Goal: Task Accomplishment & Management: Use online tool/utility

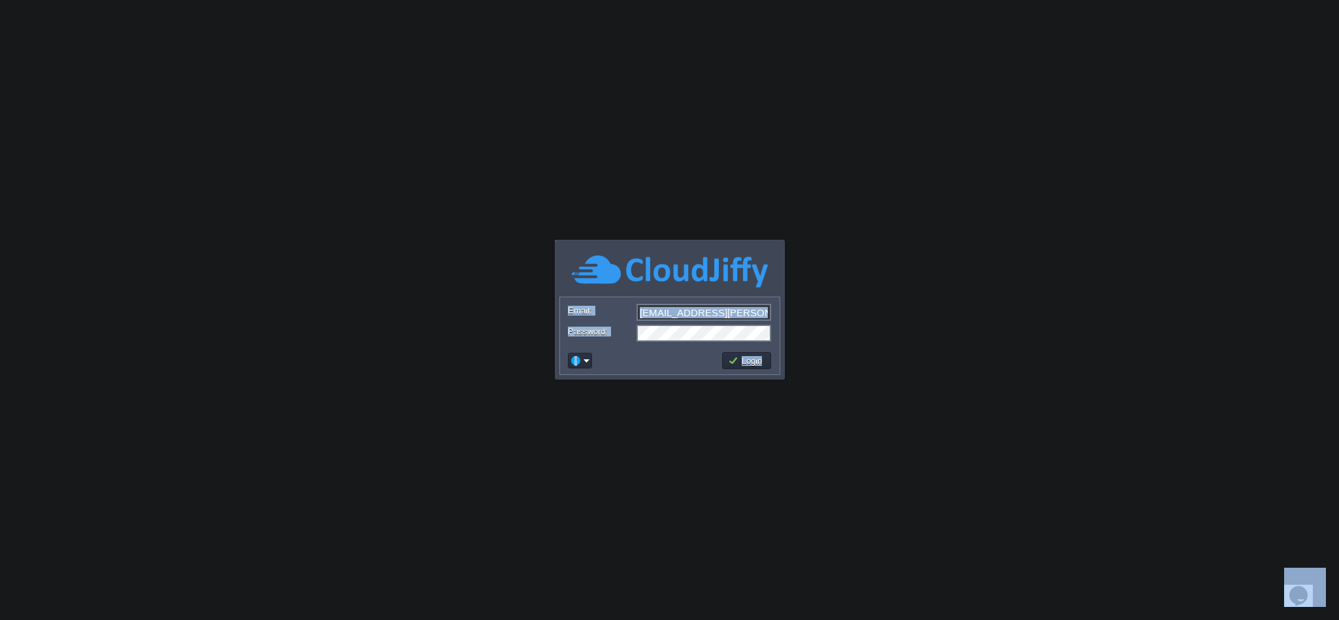
click at [691, 310] on input "[EMAIL_ADDRESS][PERSON_NAME][DOMAIN_NAME]" at bounding box center [703, 312] width 135 height 17
type input "[EMAIL_ADDRESS][DOMAIN_NAME]"
click at [755, 365] on button "Login" at bounding box center [747, 361] width 38 height 12
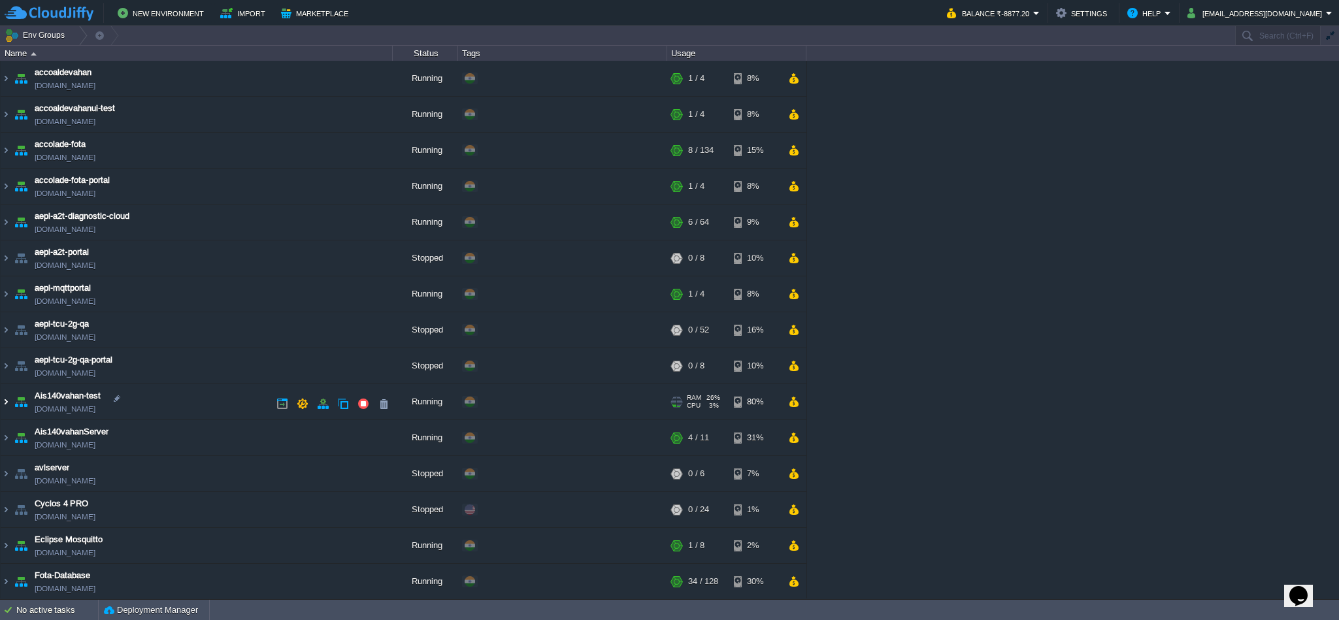
click at [4, 406] on img at bounding box center [6, 401] width 10 height 35
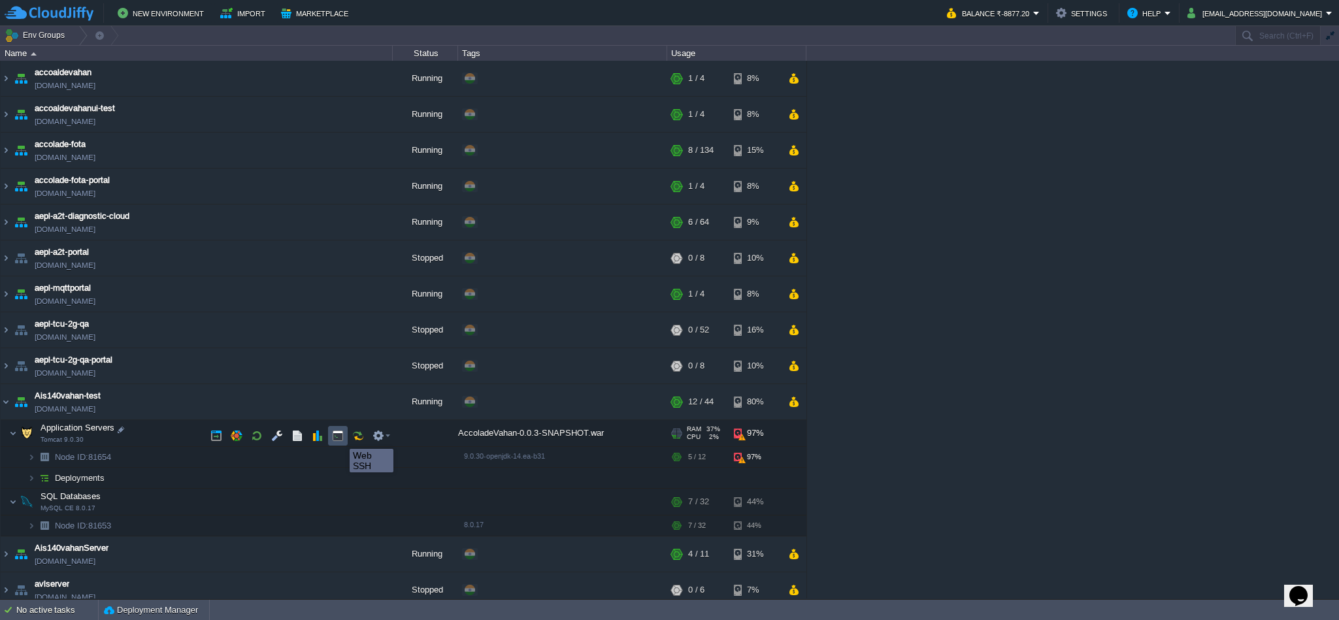
click at [340, 437] on button "button" at bounding box center [338, 436] width 12 height 12
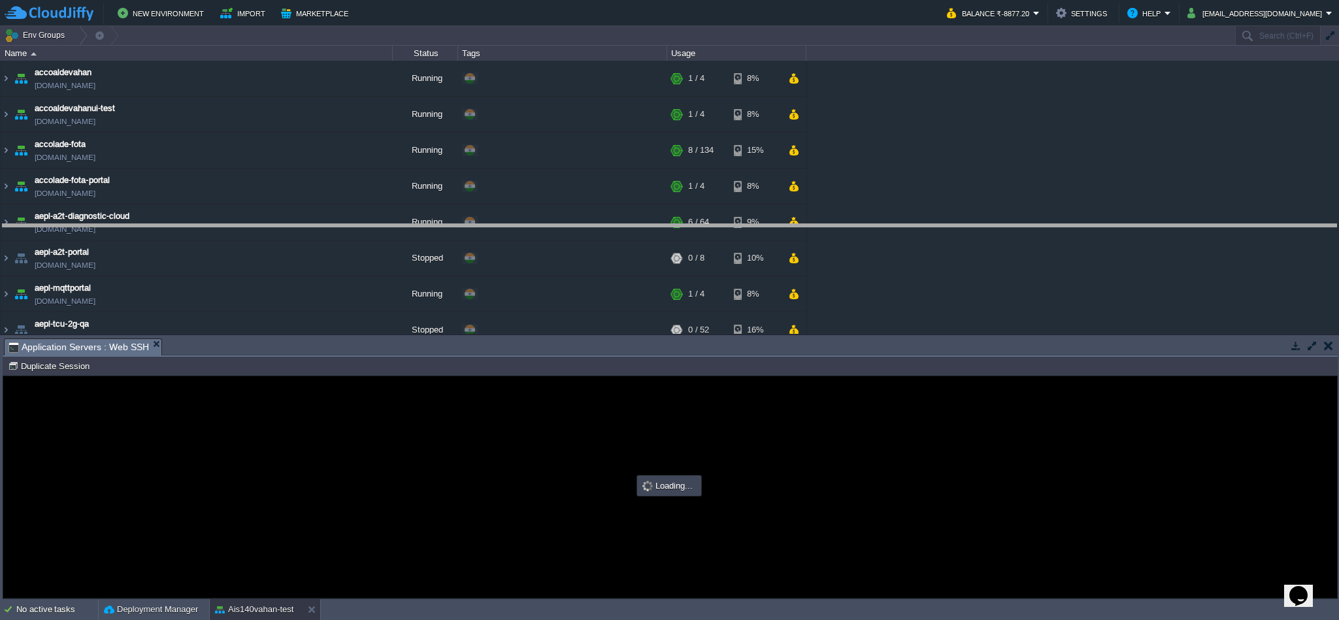
drag, startPoint x: 453, startPoint y: 349, endPoint x: 464, endPoint y: 229, distance: 120.1
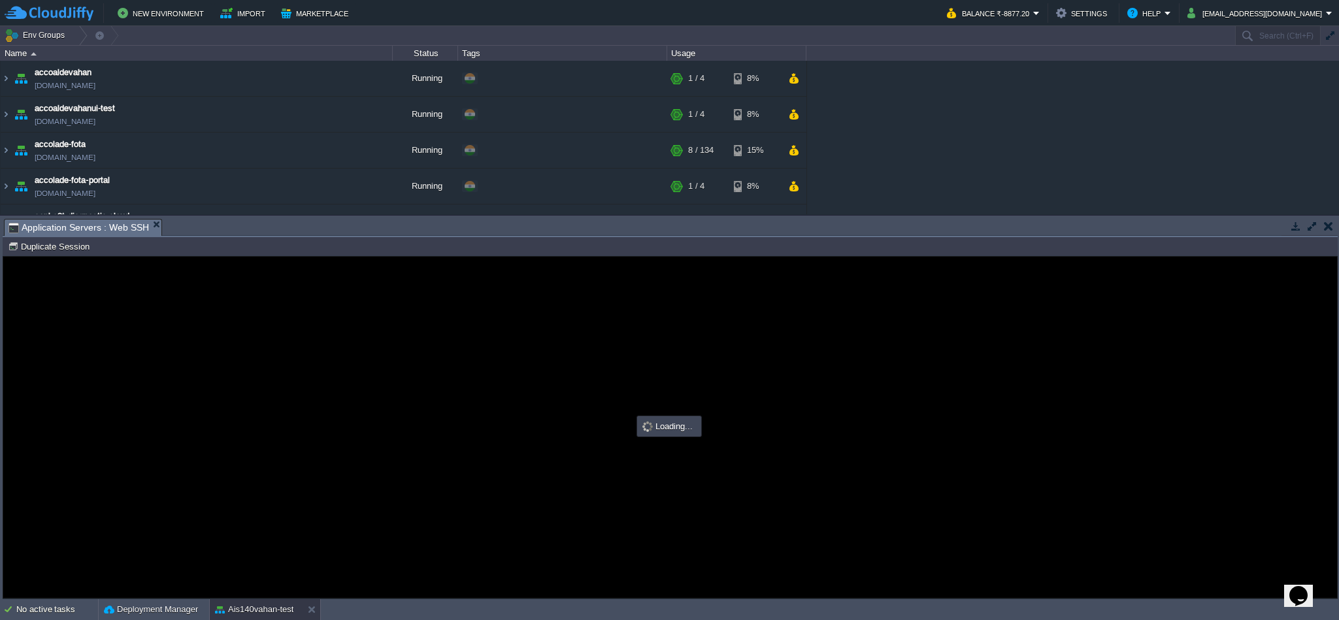
type input "#000000"
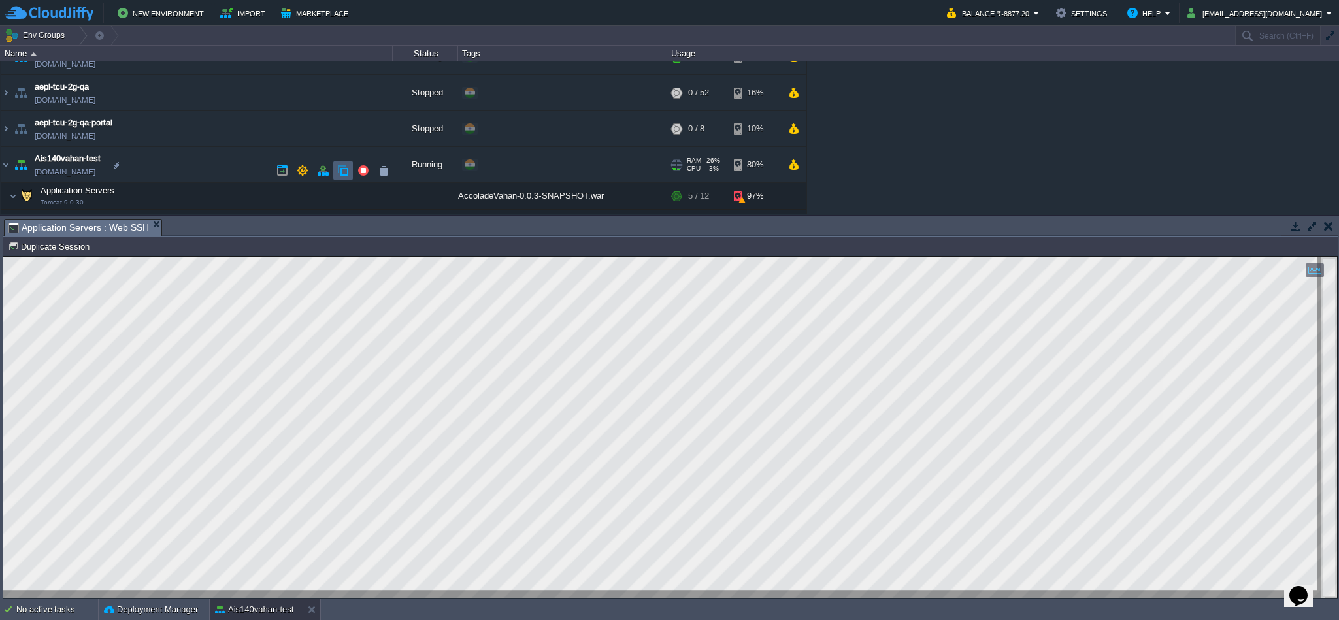
scroll to position [245, 0]
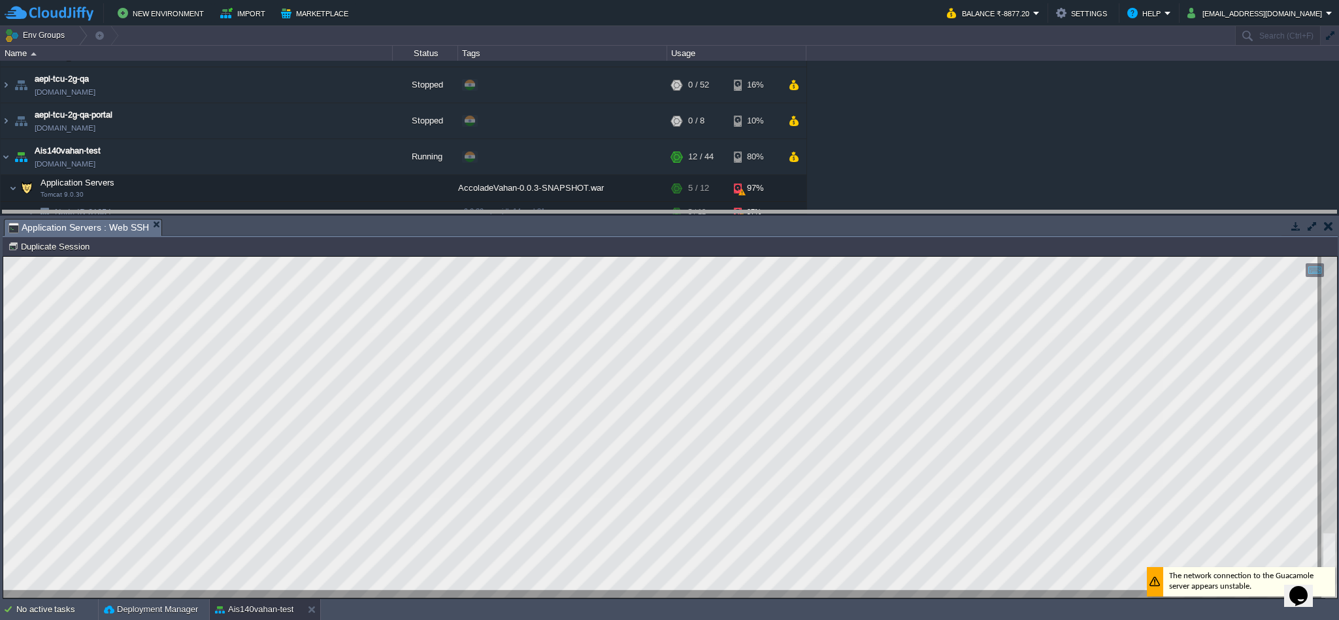
drag, startPoint x: 417, startPoint y: 223, endPoint x: 417, endPoint y: 67, distance: 156.1
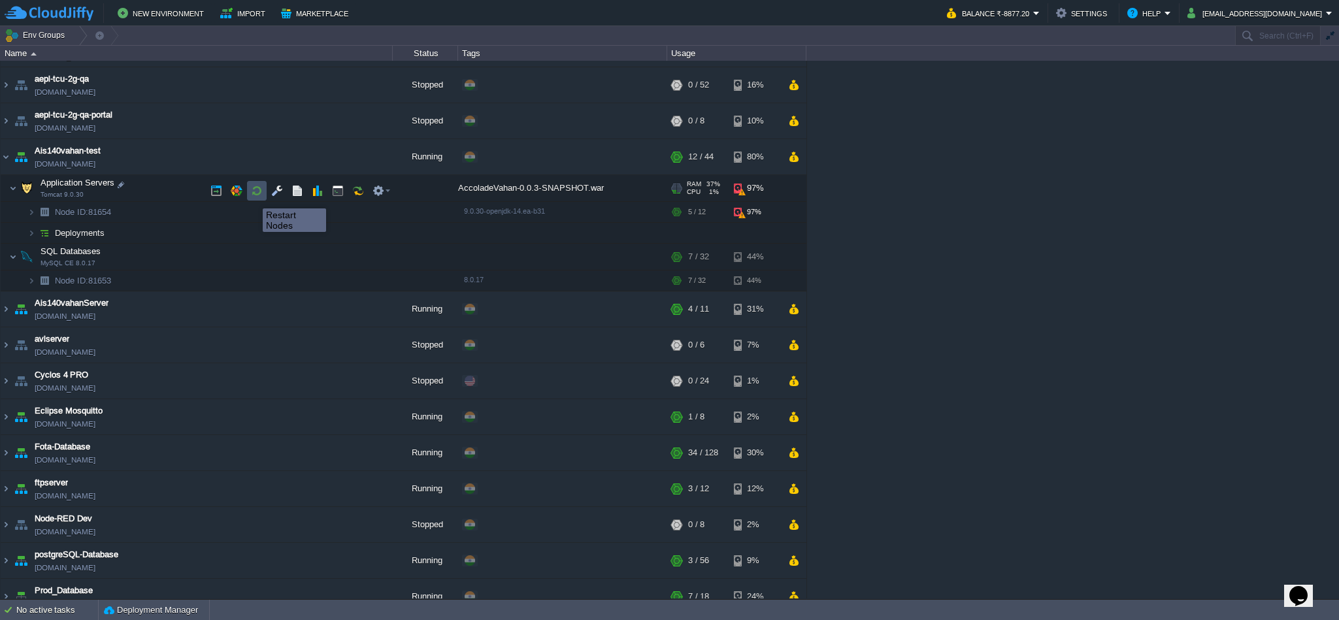
click at [253, 197] on button "button" at bounding box center [257, 191] width 12 height 12
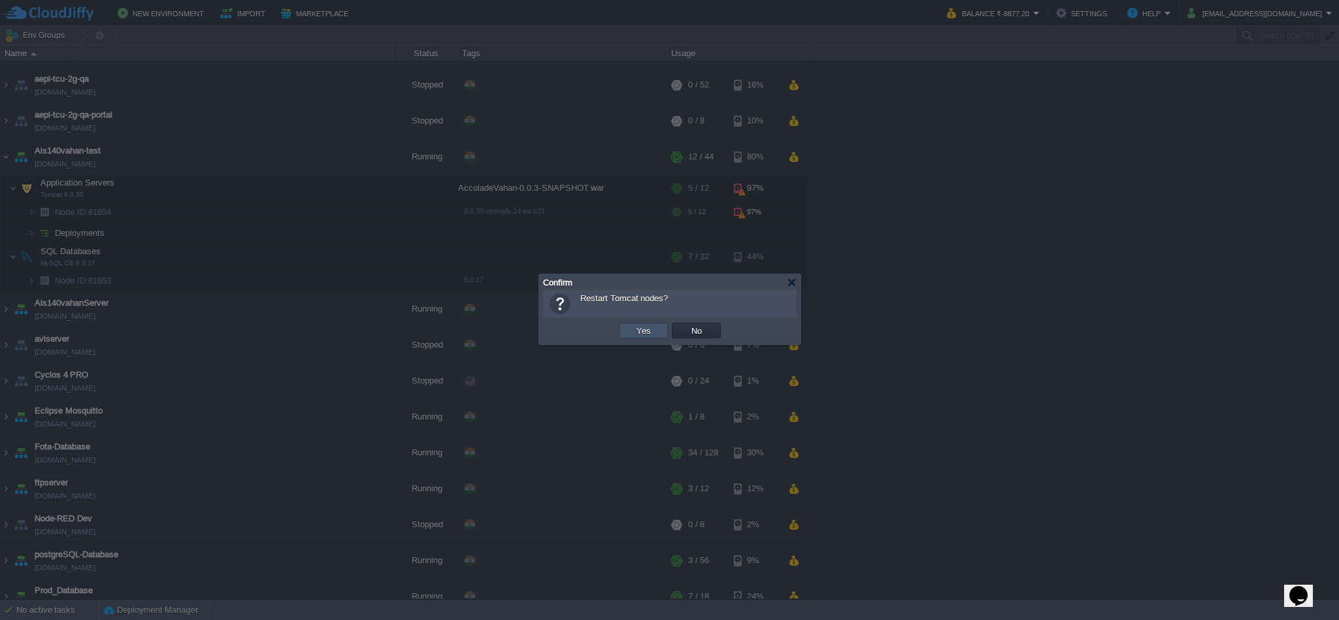
click at [643, 336] on button "Yes" at bounding box center [643, 331] width 22 height 12
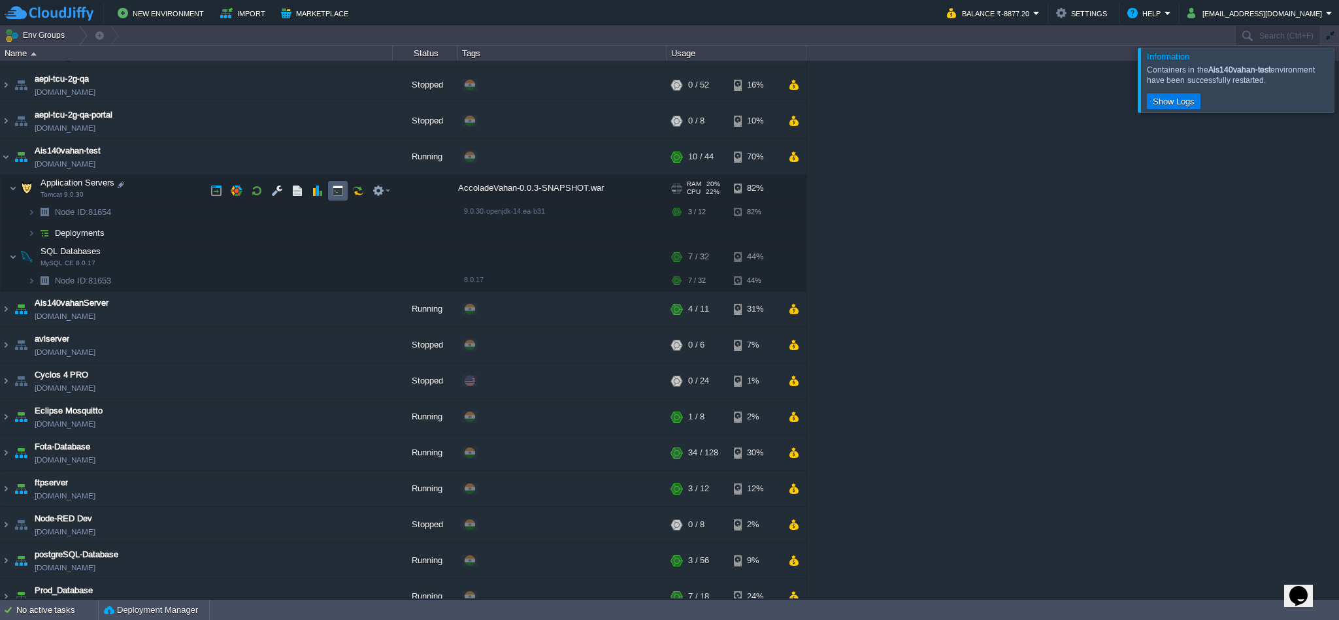
click at [344, 192] on td at bounding box center [338, 191] width 20 height 20
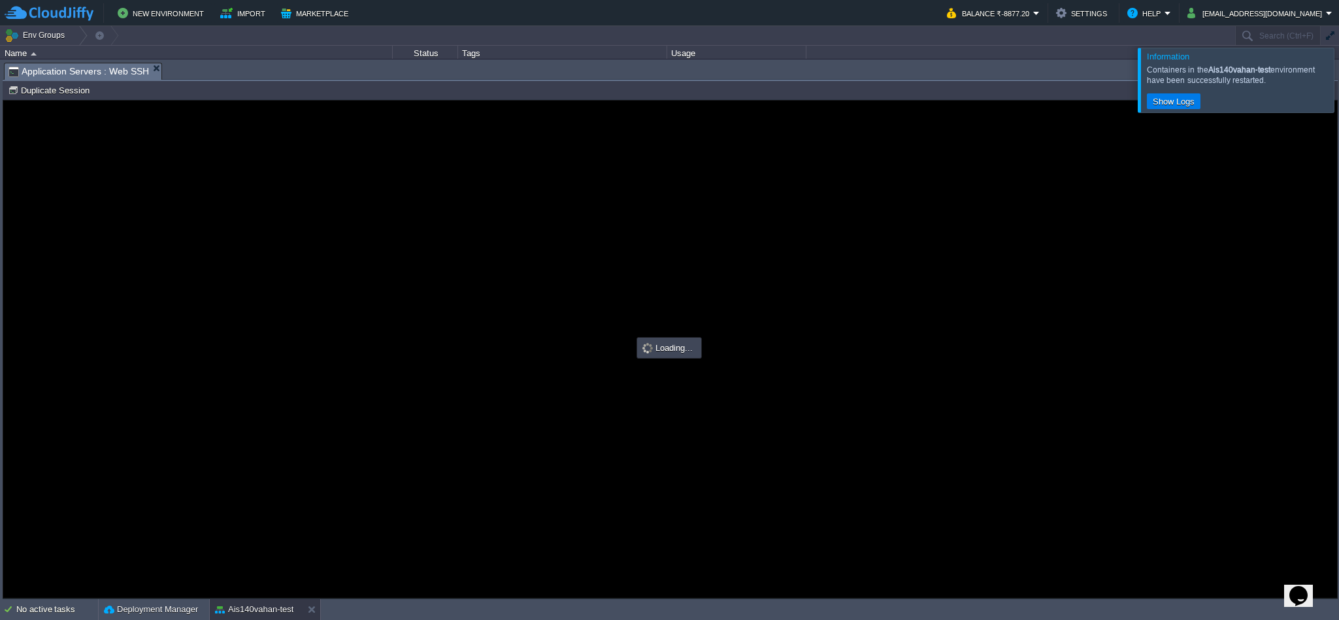
scroll to position [0, 0]
type input "#000000"
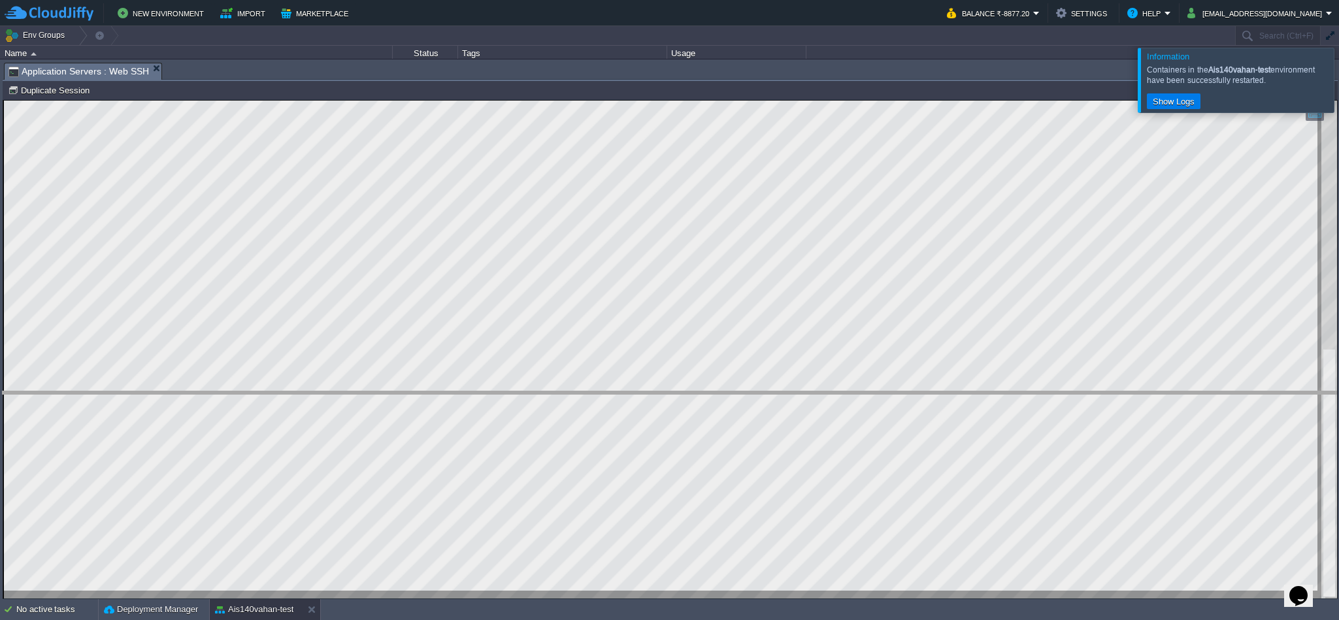
drag, startPoint x: 617, startPoint y: 71, endPoint x: 577, endPoint y: 517, distance: 448.7
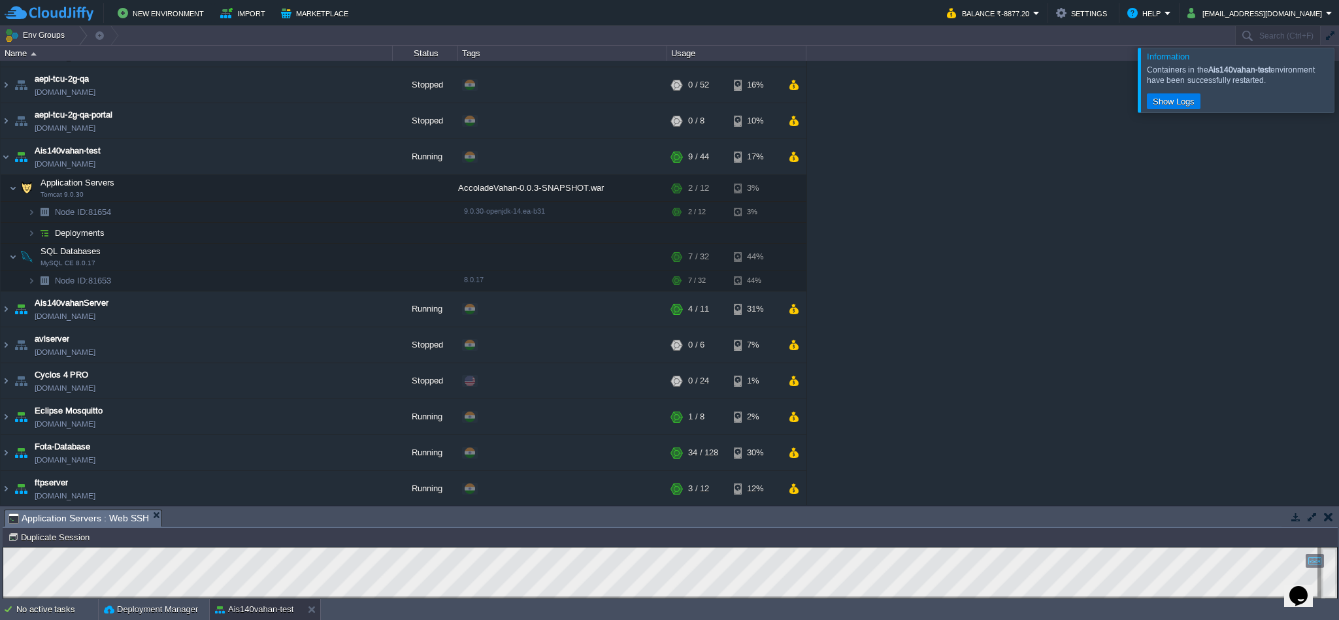
click at [1338, 98] on div at bounding box center [1354, 80] width 0 height 64
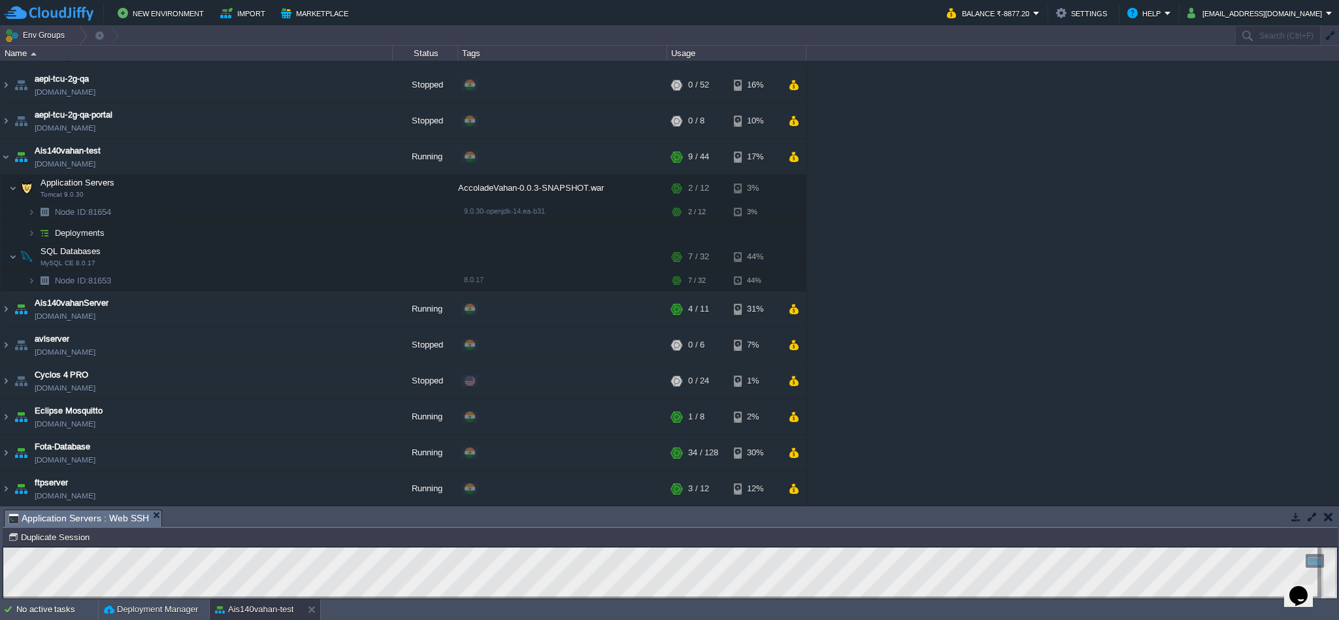
click at [985, 304] on div "accoaldevahan [DOMAIN_NAME] Running + Add to Env Group RAM 7% CPU 0% 1 / 4 8% a…" at bounding box center [669, 283] width 1339 height 444
